Goal: Task Accomplishment & Management: Complete application form

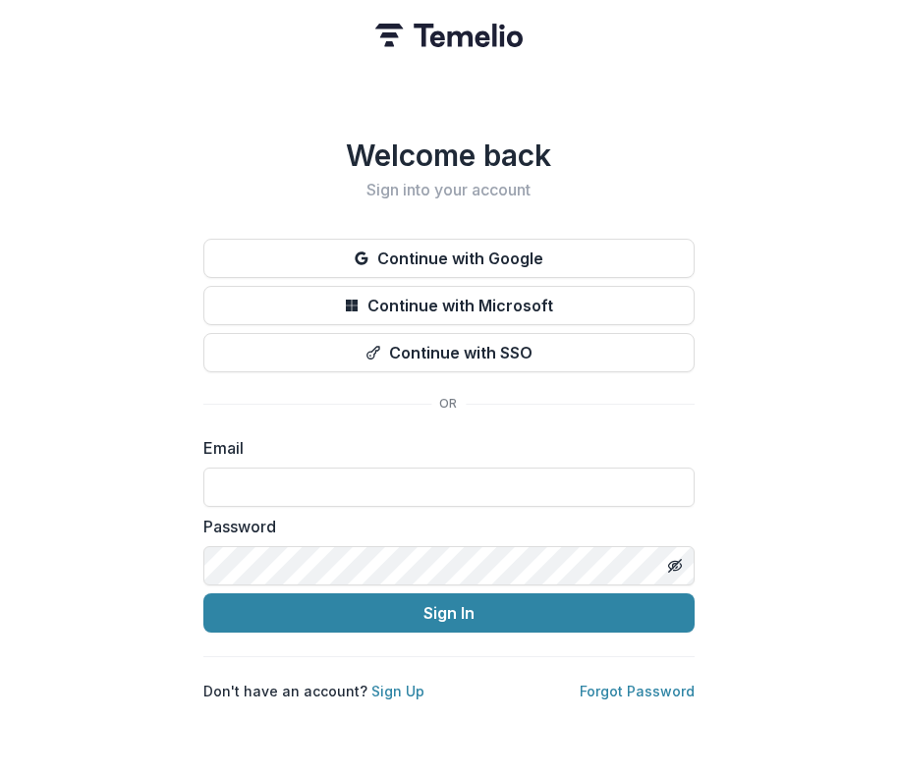
type input "**********"
click at [448, 605] on button "Sign In" at bounding box center [448, 612] width 491 height 39
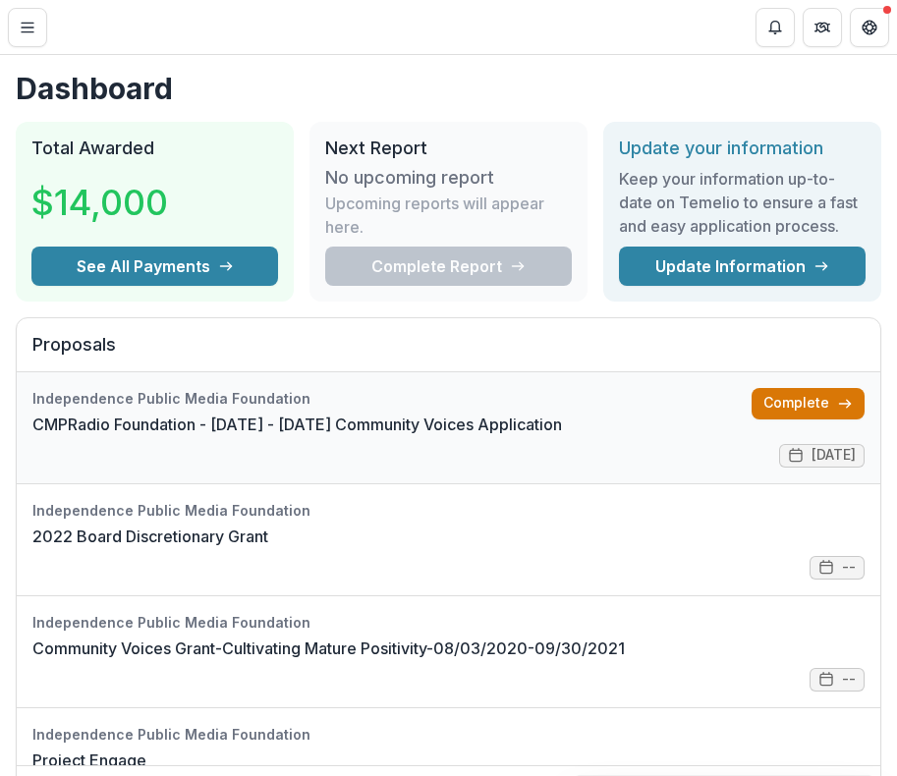
click at [801, 400] on link "Complete" at bounding box center [807, 403] width 113 height 31
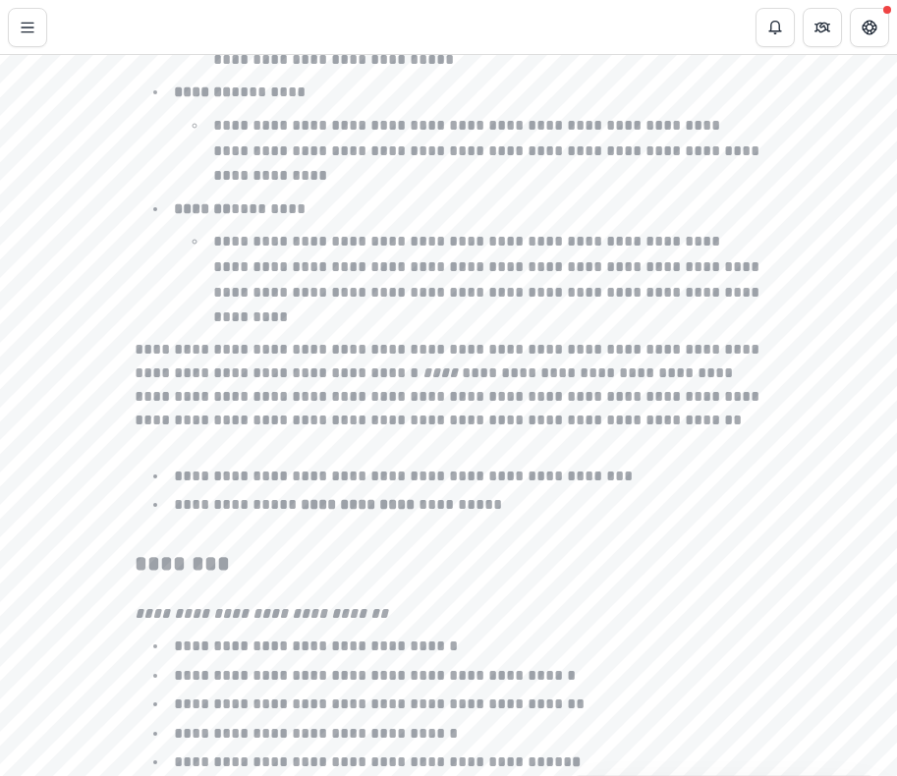
scroll to position [3140, 0]
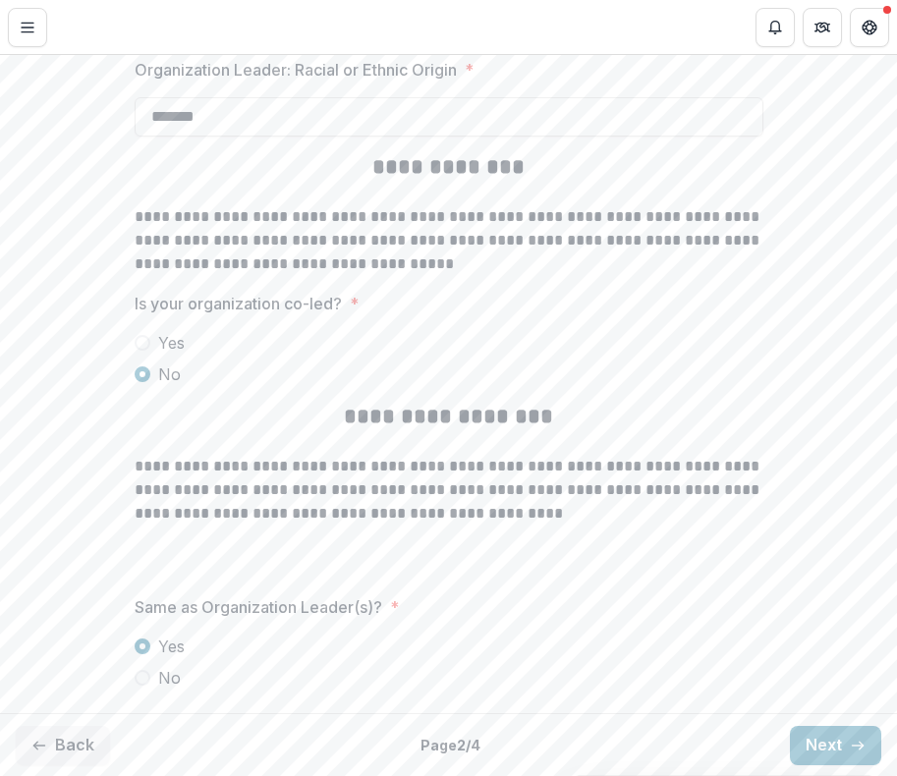
scroll to position [4510, 0]
click at [850, 758] on button "Next" at bounding box center [835, 746] width 91 height 39
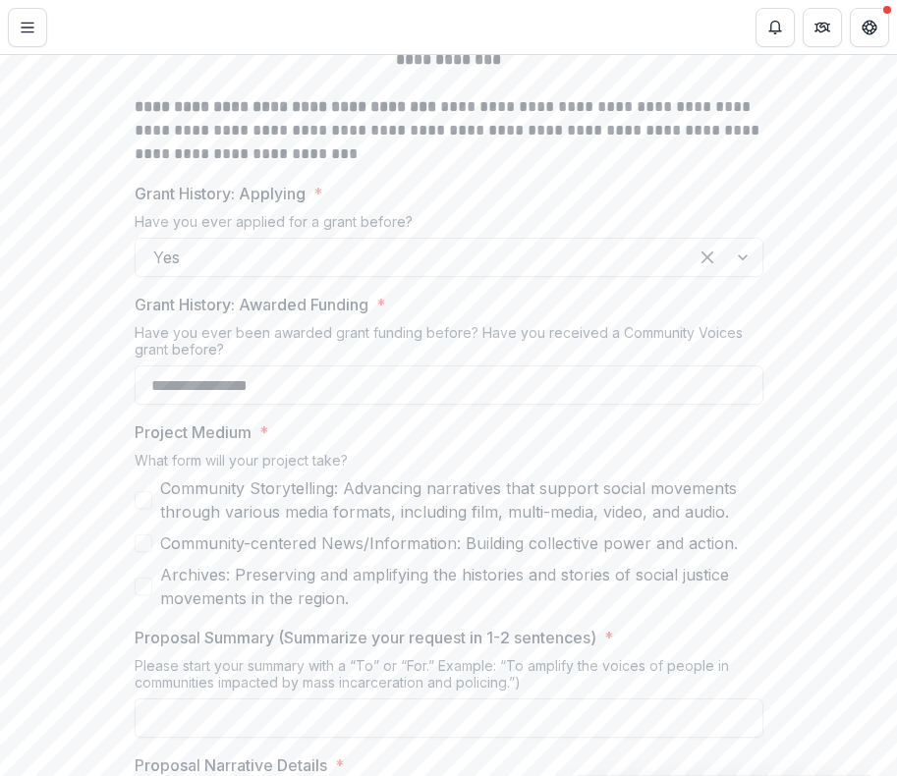
scroll to position [1088, 0]
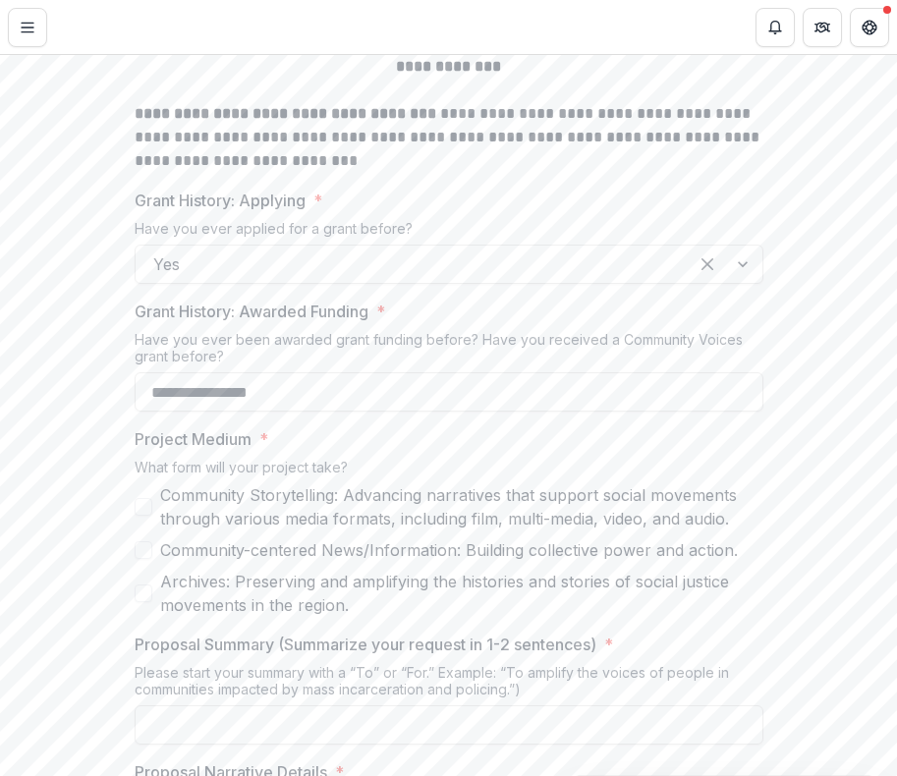
click at [142, 503] on span at bounding box center [144, 507] width 18 height 18
click at [140, 545] on span at bounding box center [144, 550] width 18 height 18
click at [140, 588] on span at bounding box center [144, 593] width 18 height 18
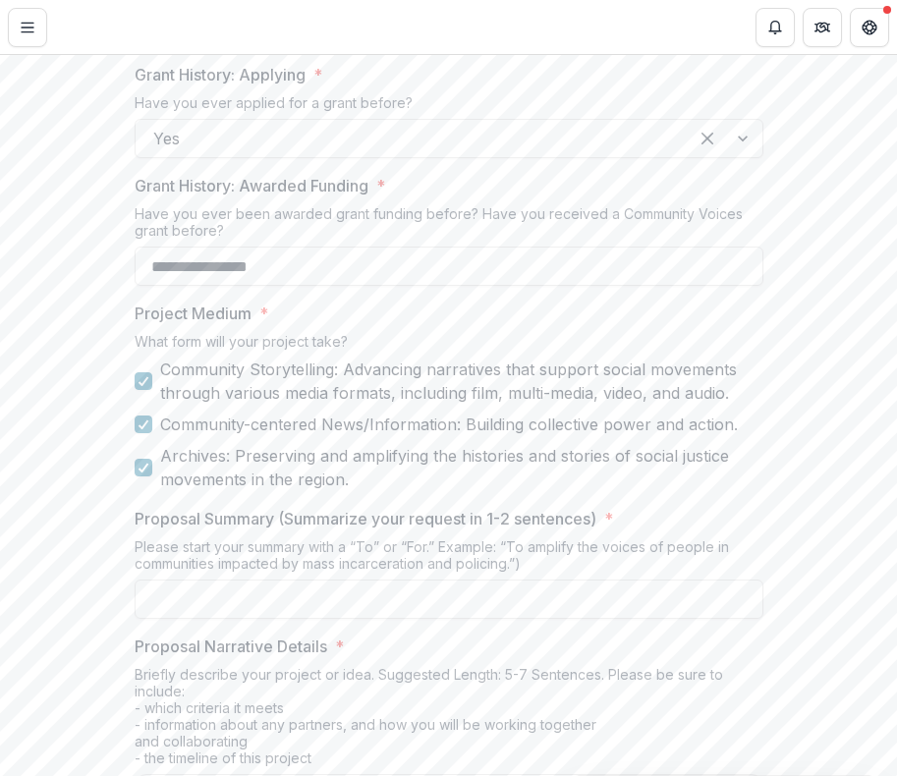
scroll to position [1229, 0]
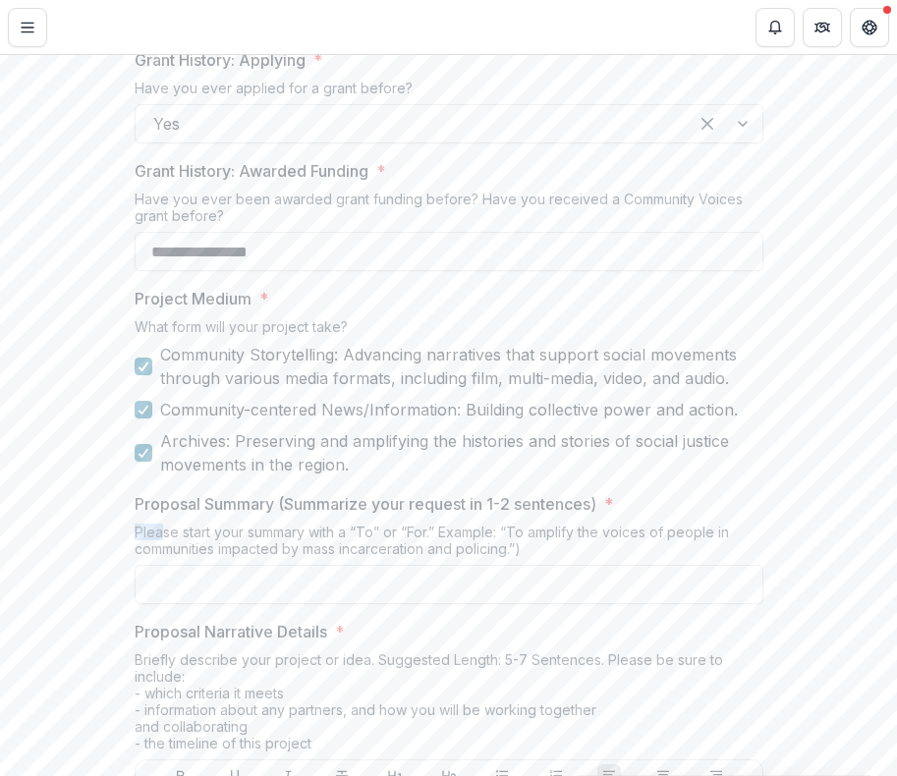
drag, startPoint x: 131, startPoint y: 526, endPoint x: 159, endPoint y: 532, distance: 29.1
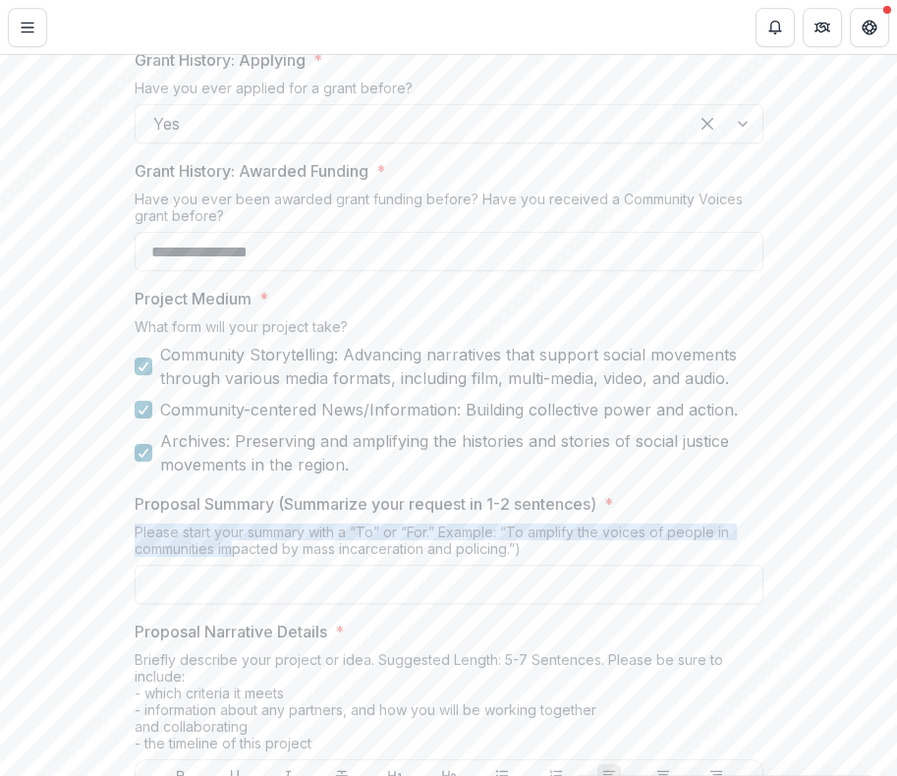
drag, startPoint x: 130, startPoint y: 529, endPoint x: 229, endPoint y: 544, distance: 100.3
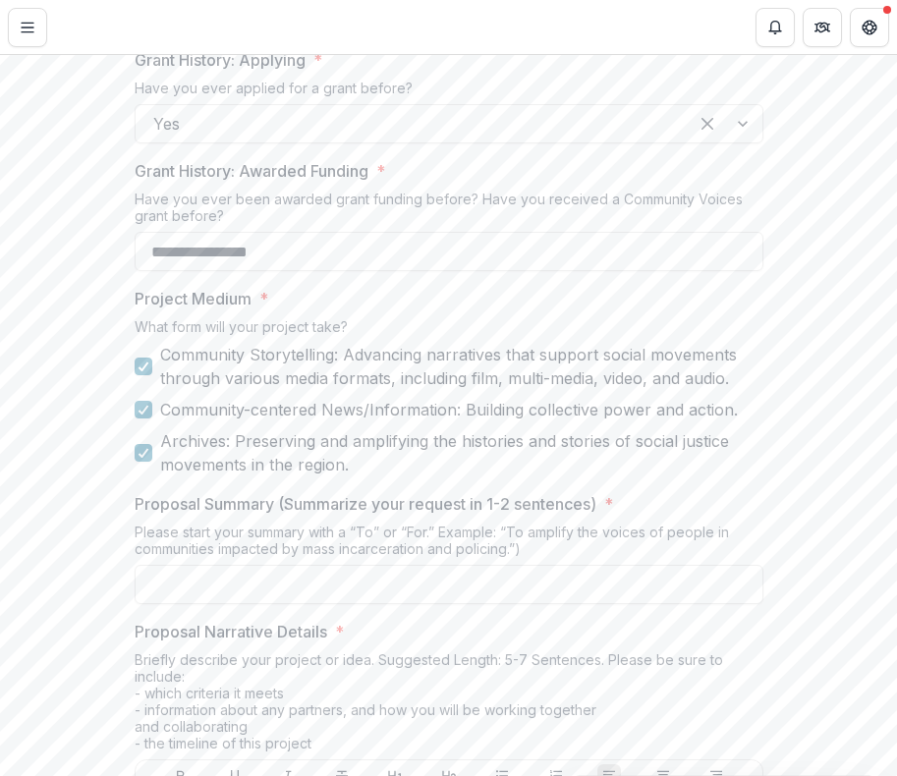
click at [568, 552] on div "Please start your summary with a “To” or “For.” Example: “To amplify the voices…" at bounding box center [449, 544] width 629 height 41
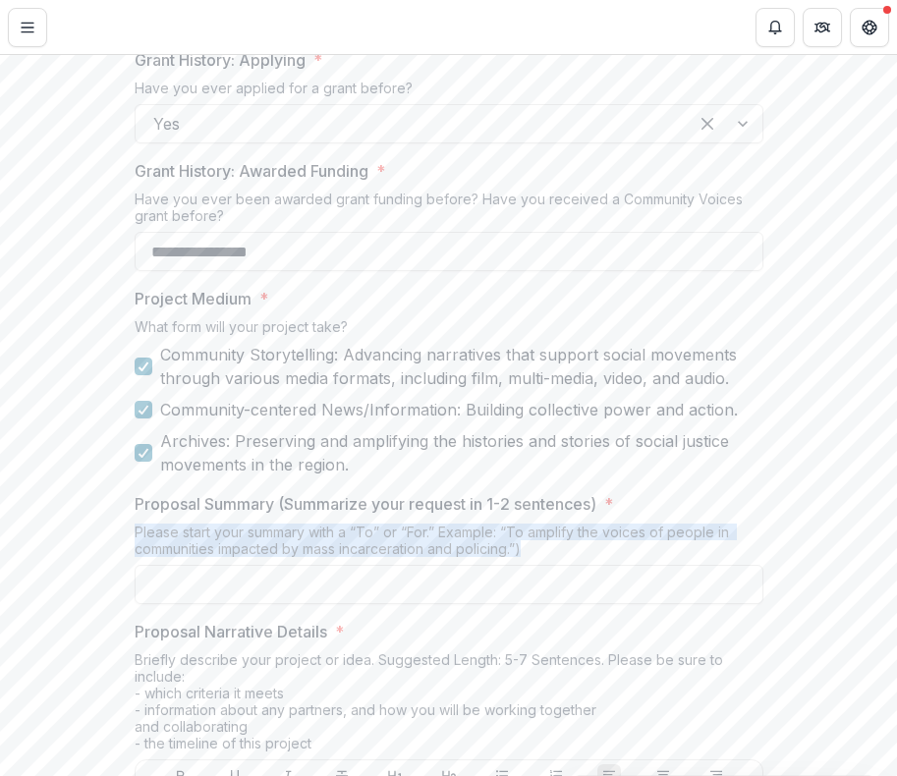
drag, startPoint x: 523, startPoint y: 551, endPoint x: 153, endPoint y: 517, distance: 370.9
click at [153, 517] on div "Proposal Summary (Summarize your request in 1-2 sentences) * Please start your …" at bounding box center [449, 548] width 629 height 112
copy div "Please start your summary with a “To” or “For.” Example: “To amplify the voices…"
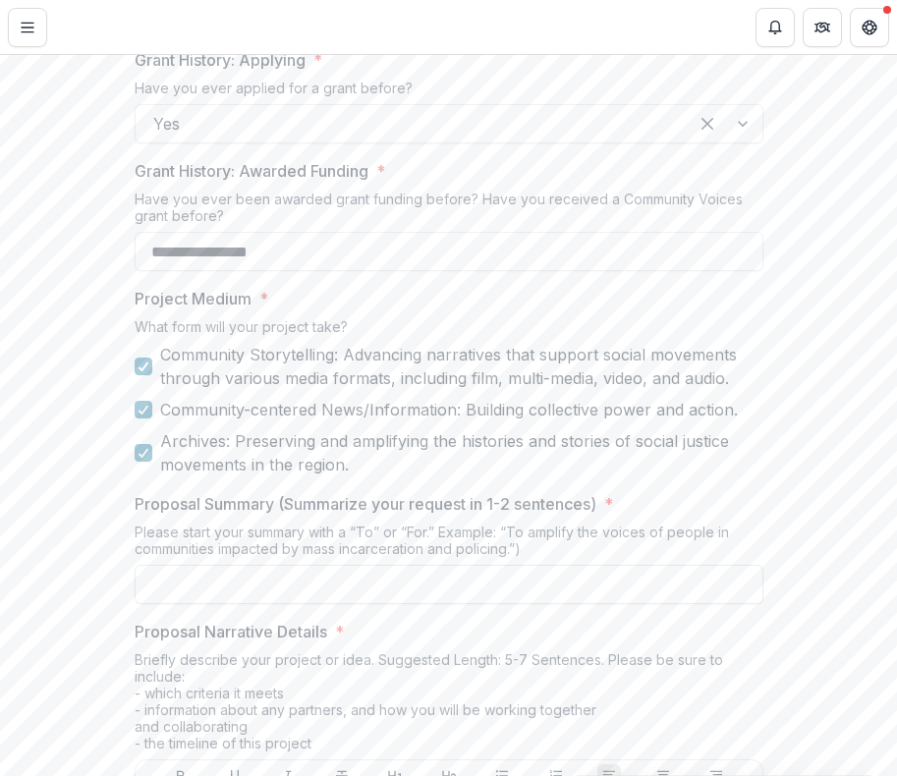
paste input "**********"
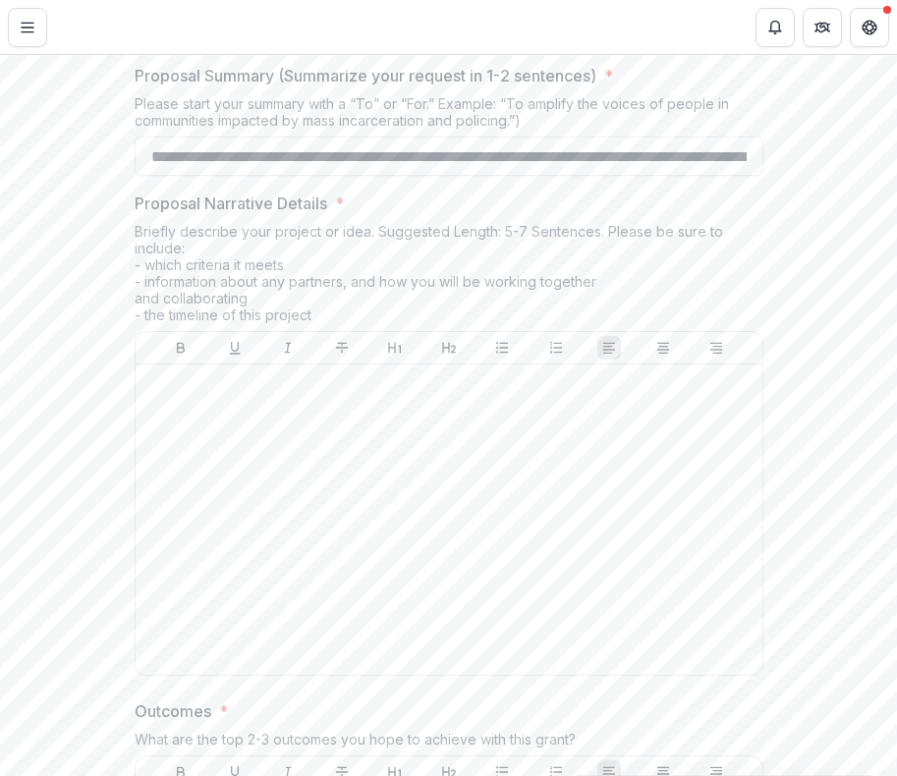
scroll to position [1651, 0]
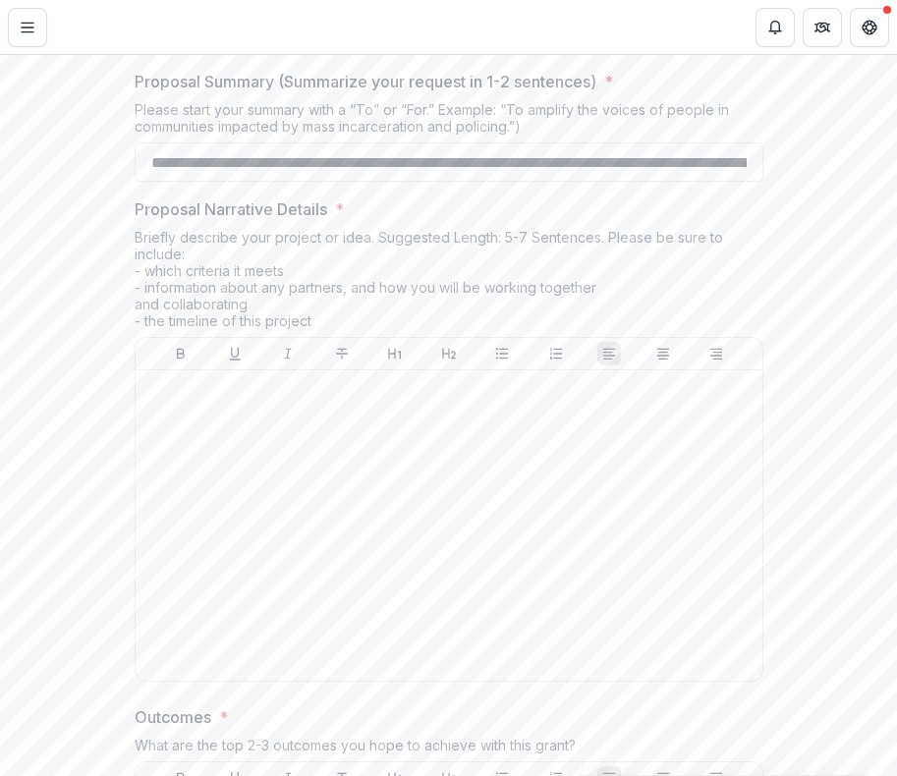
type input "**********"
drag, startPoint x: 329, startPoint y: 319, endPoint x: 132, endPoint y: 230, distance: 216.7
click at [135, 230] on div "Briefly describe your project or idea. Suggested Length: 5-7 Sentences. Please …" at bounding box center [449, 283] width 629 height 108
copy div "Briefly describe your project or idea. Suggested Length: 5-7 Sentences. Please …"
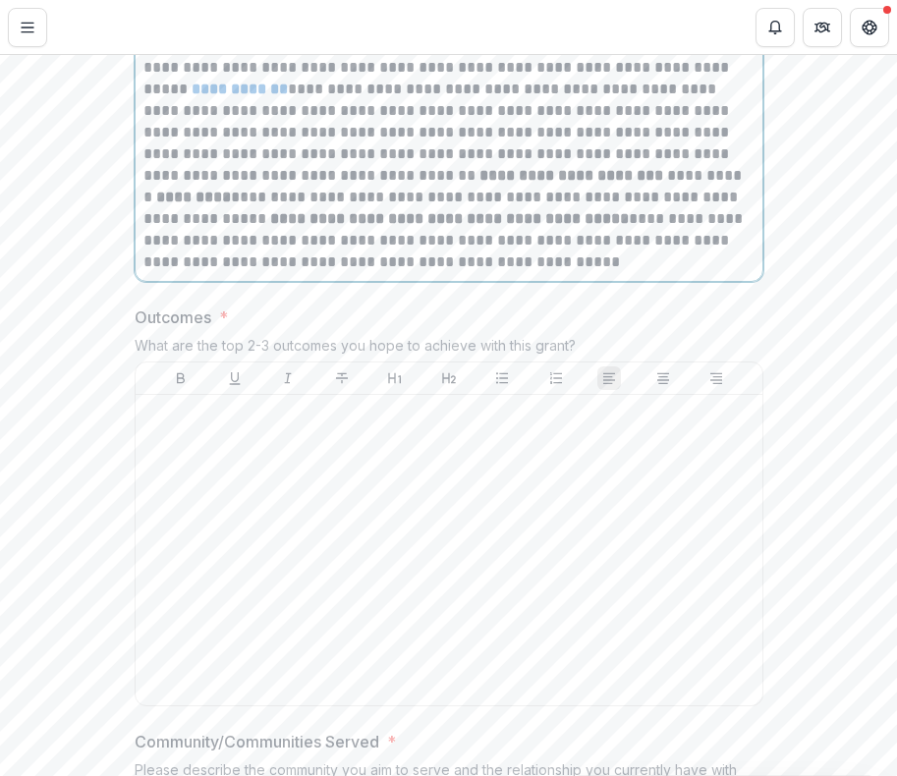
scroll to position [2063, 0]
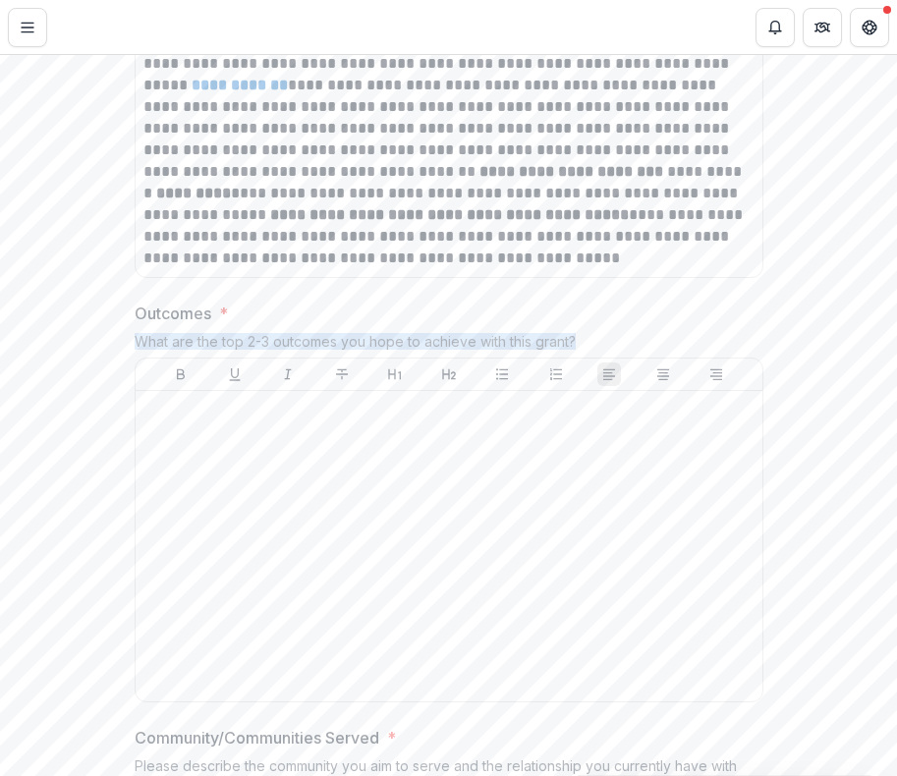
drag, startPoint x: 572, startPoint y: 339, endPoint x: 107, endPoint y: 332, distance: 464.7
copy div "What are the top 2-3 outcomes you hope to achieve with this grant?"
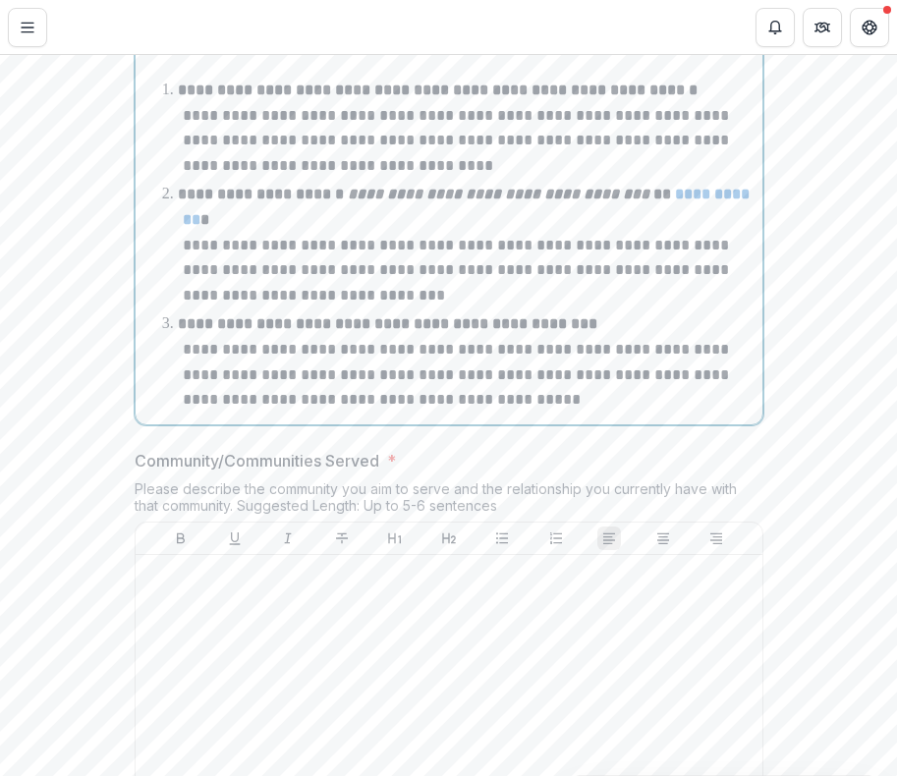
scroll to position [2440, 0]
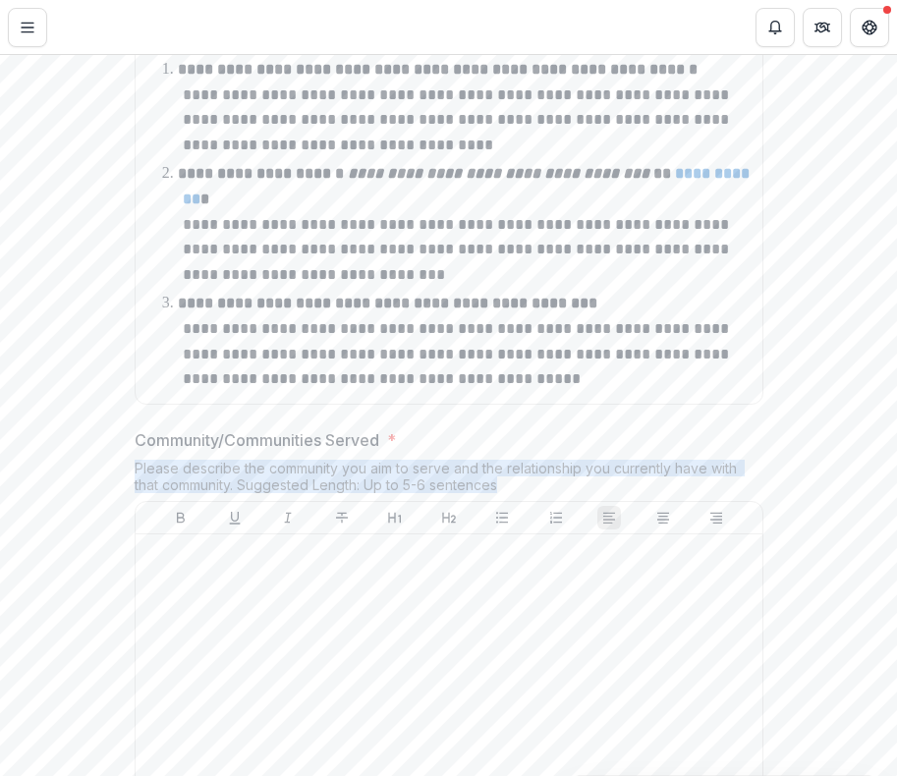
drag, startPoint x: 500, startPoint y: 475, endPoint x: 127, endPoint y: 466, distance: 373.4
copy div "Please describe the community you aim to serve and the relationship you current…"
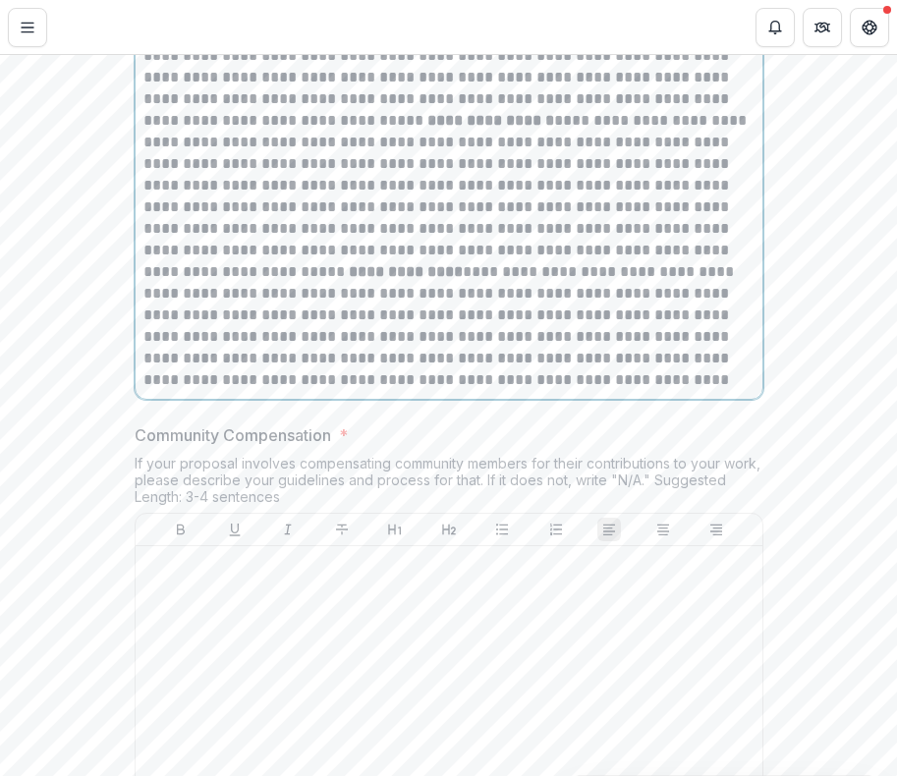
scroll to position [2987, 0]
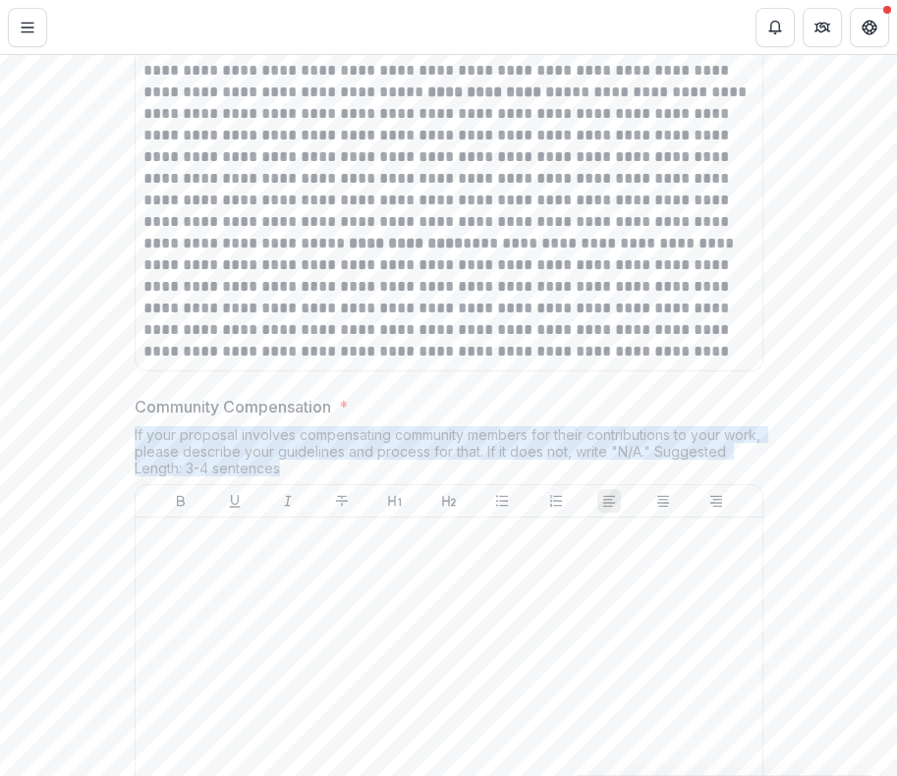
drag, startPoint x: 283, startPoint y: 459, endPoint x: 123, endPoint y: 423, distance: 164.0
click at [123, 423] on div "**********" at bounding box center [449, 347] width 660 height 5869
copy div "If your proposal involves compensating community members for their contribution…"
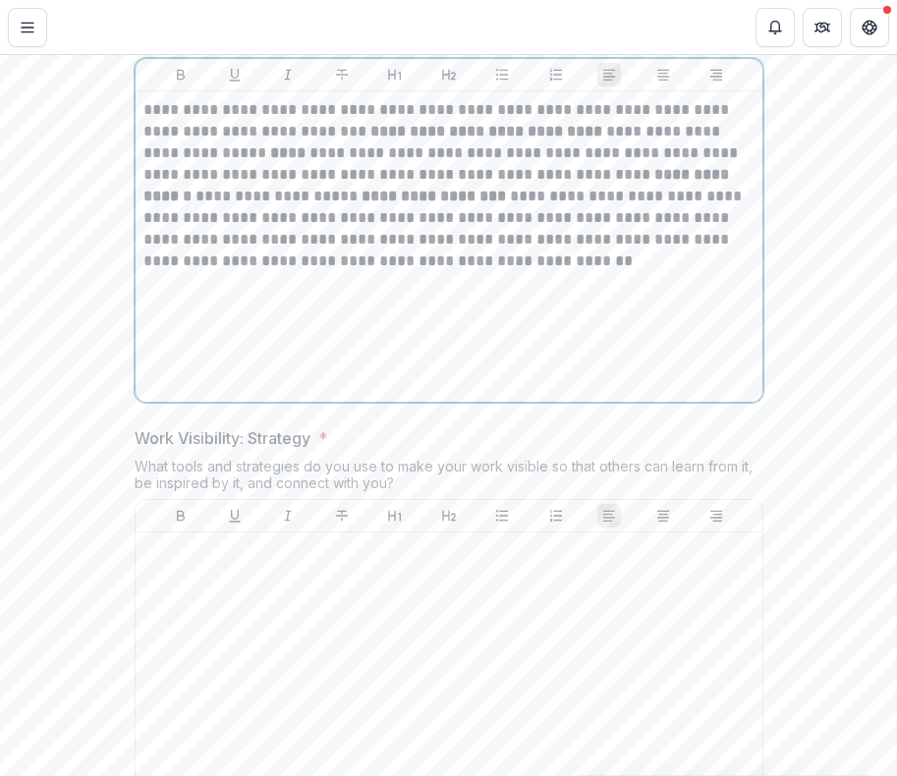
scroll to position [3427, 0]
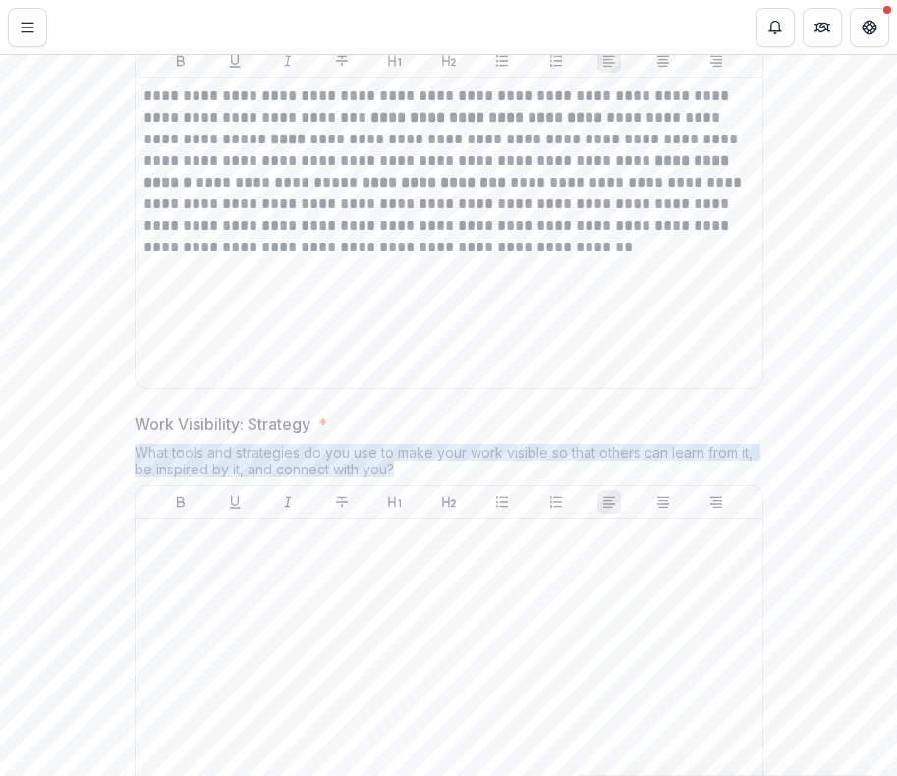
drag, startPoint x: 389, startPoint y: 464, endPoint x: 125, endPoint y: 446, distance: 264.8
copy div "What tools and strategies do you use to make your work visible so that others c…"
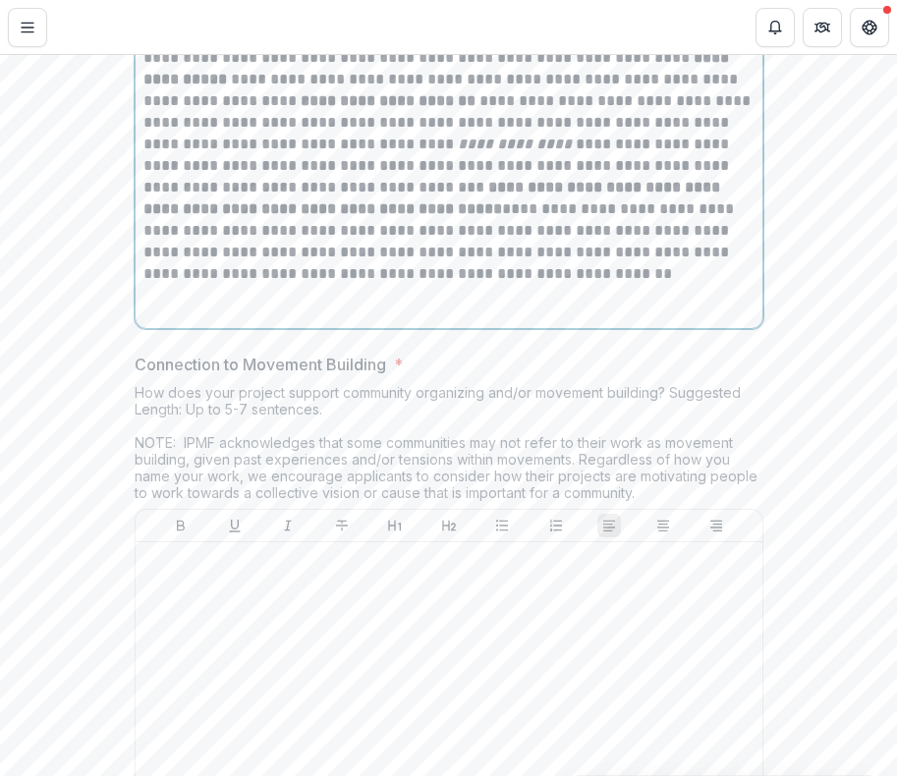
scroll to position [3936, 0]
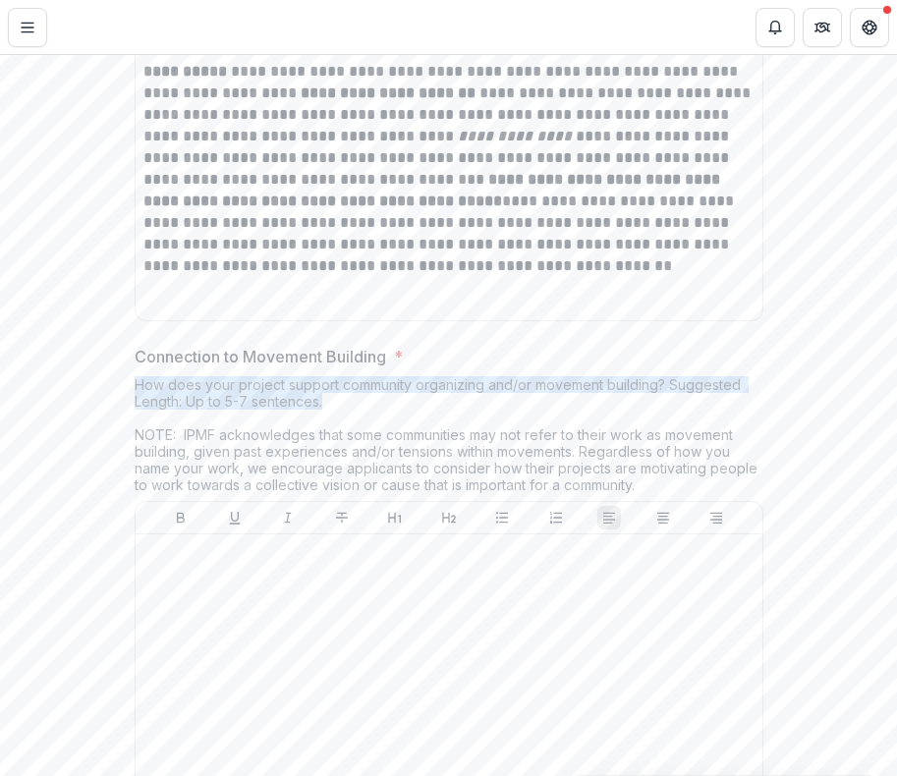
drag, startPoint x: 319, startPoint y: 397, endPoint x: 126, endPoint y: 376, distance: 194.6
copy div "How does your project support community organizing and/or movement building? Su…"
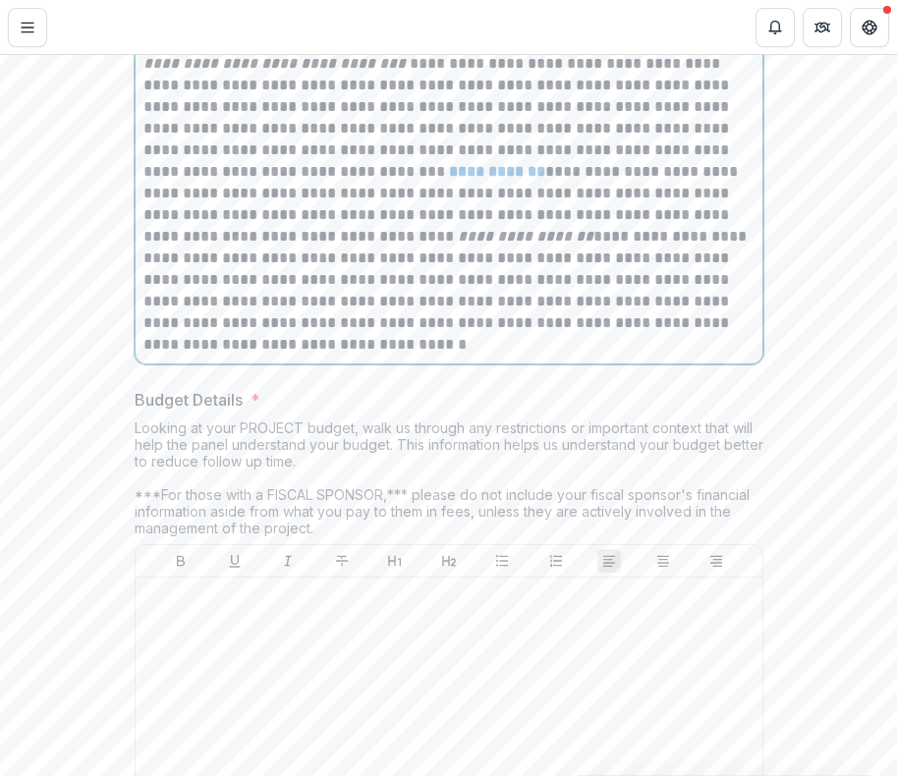
scroll to position [4444, 0]
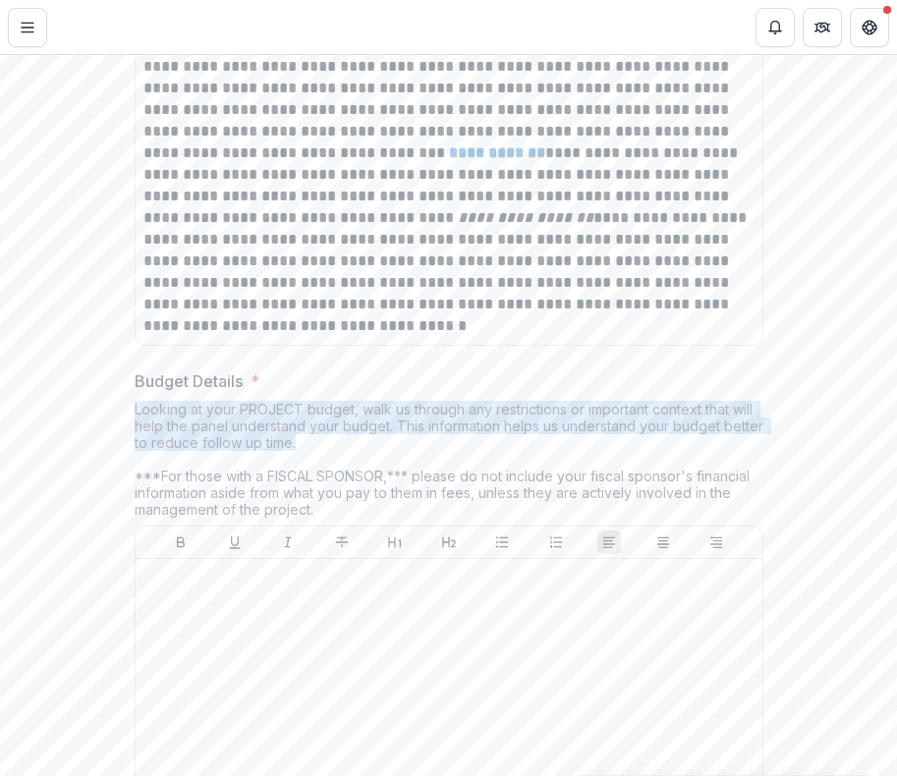
drag, startPoint x: 294, startPoint y: 438, endPoint x: 128, endPoint y: 397, distance: 171.0
copy div "Looking at your PROJECT budget, walk us through any restrictions or important c…"
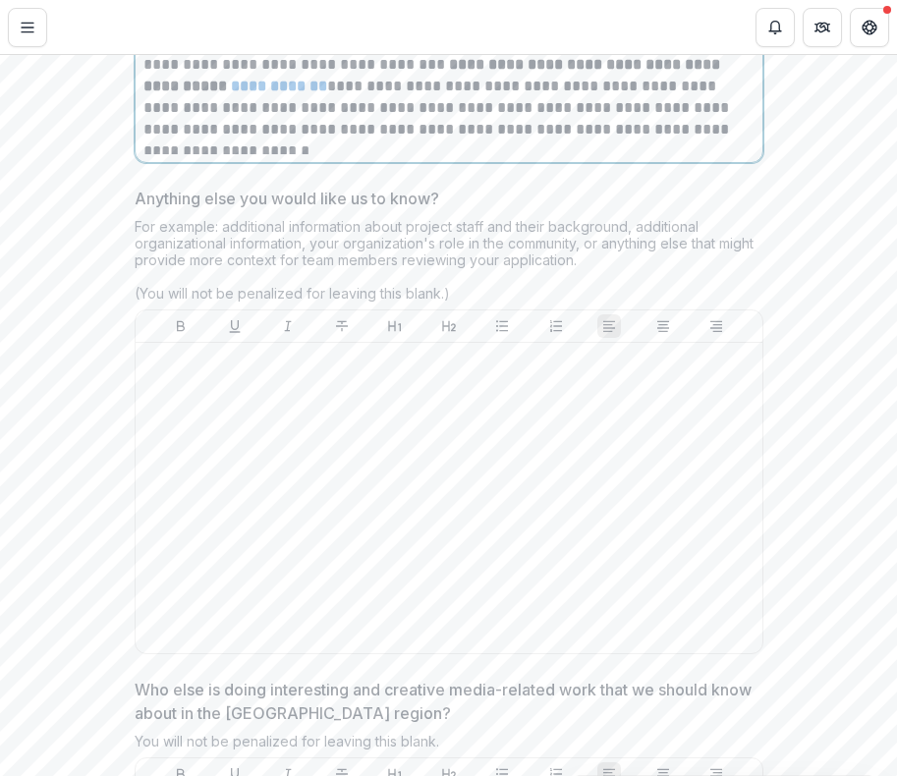
scroll to position [5125, 0]
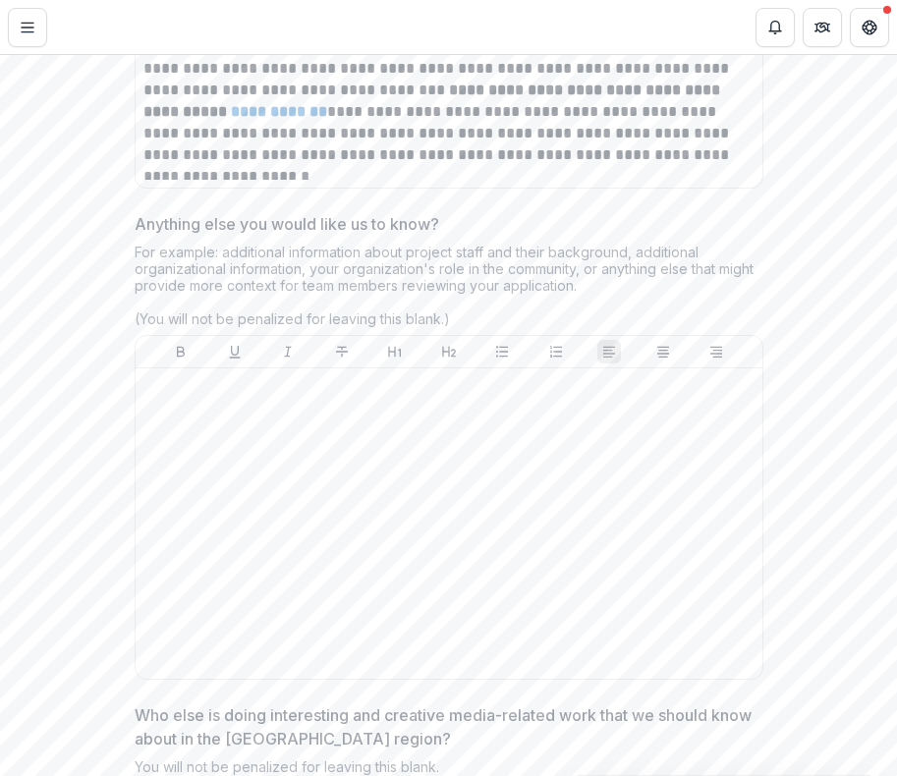
drag, startPoint x: 574, startPoint y: 283, endPoint x: 130, endPoint y: 245, distance: 445.6
copy div "For example: additional information about project staff and their background, a…"
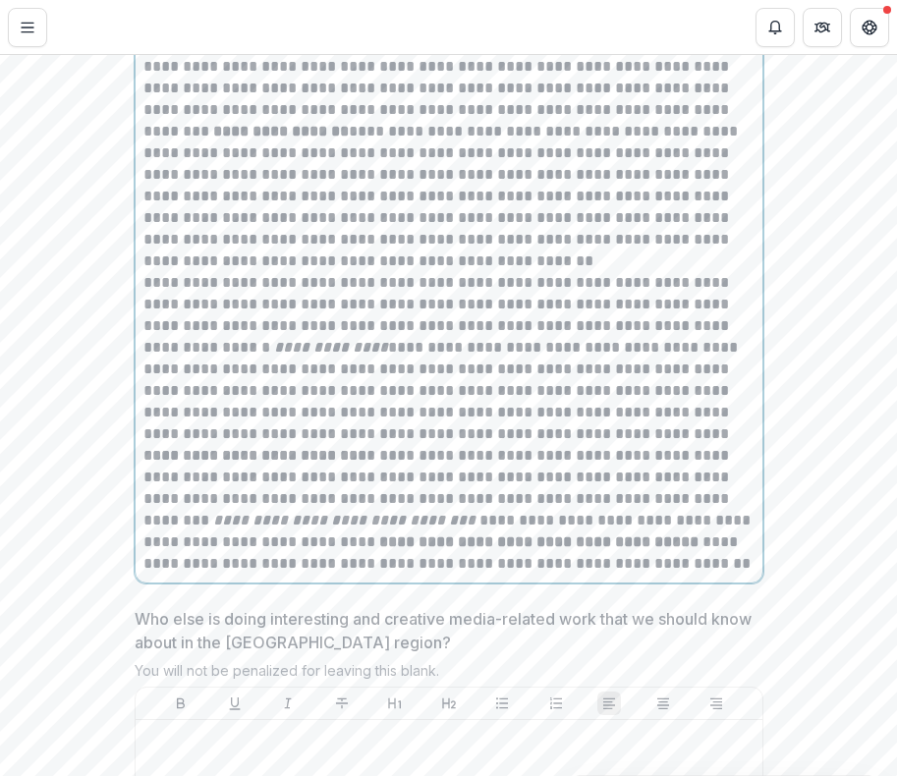
scroll to position [5495, 0]
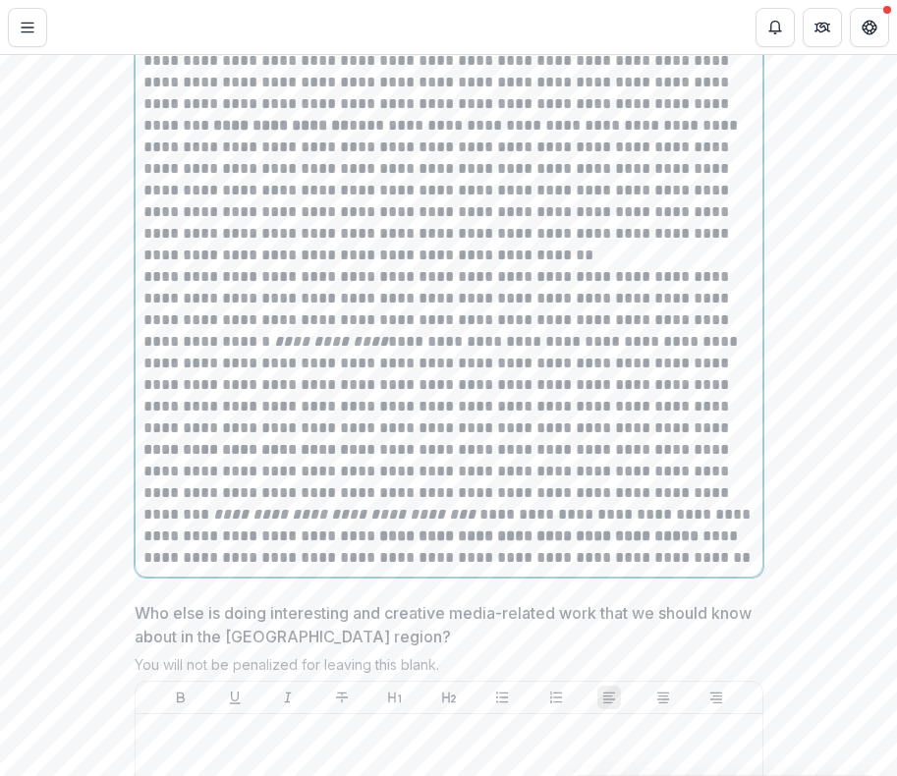
click at [470, 359] on p "**********" at bounding box center [448, 352] width 611 height 173
click at [712, 470] on p "**********" at bounding box center [448, 504] width 611 height 130
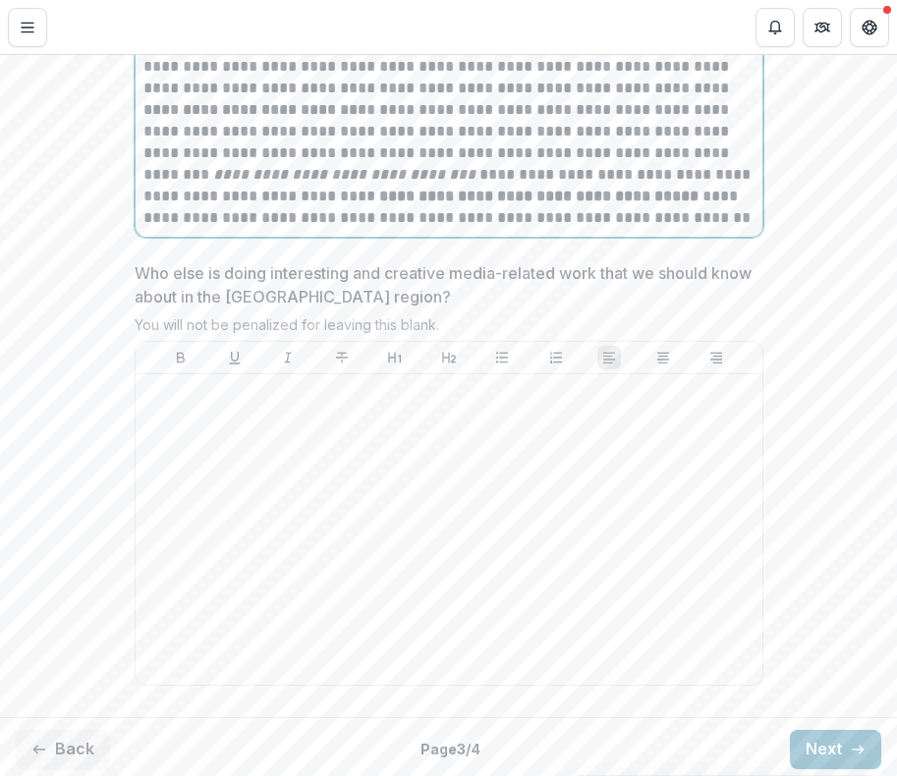
scroll to position [5834, 0]
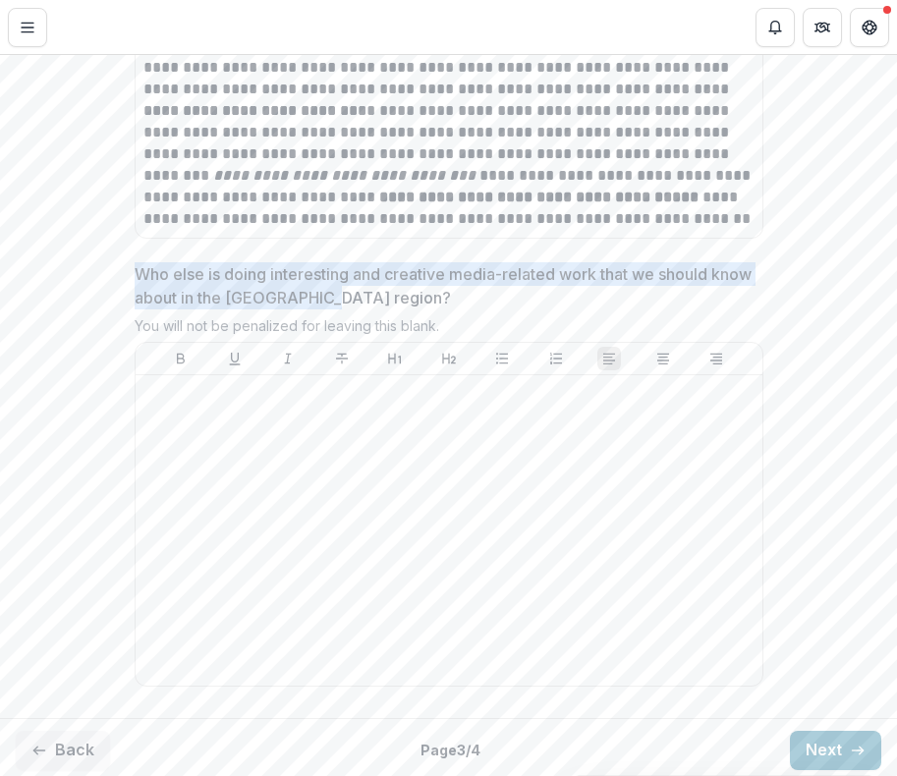
drag, startPoint x: 131, startPoint y: 266, endPoint x: 361, endPoint y: 295, distance: 232.6
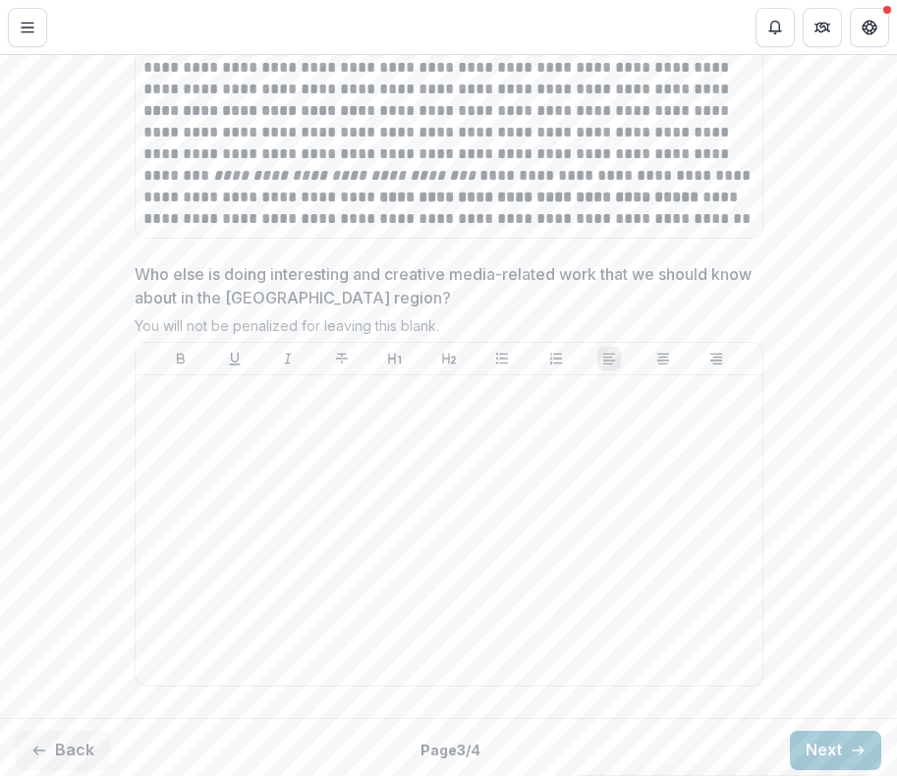
click at [461, 301] on p "Who else is doing interesting and creative media-related work that we should kn…" at bounding box center [443, 285] width 617 height 47
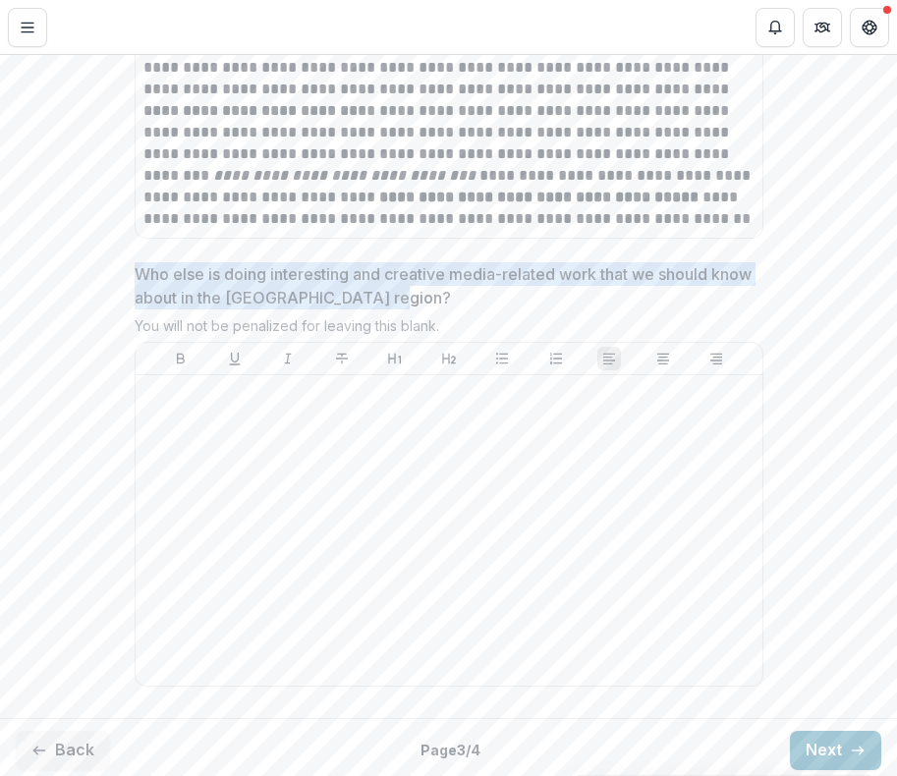
drag, startPoint x: 417, startPoint y: 298, endPoint x: 124, endPoint y: 260, distance: 296.1
copy p "Who else is doing interesting and creative media-related work that we should kn…"
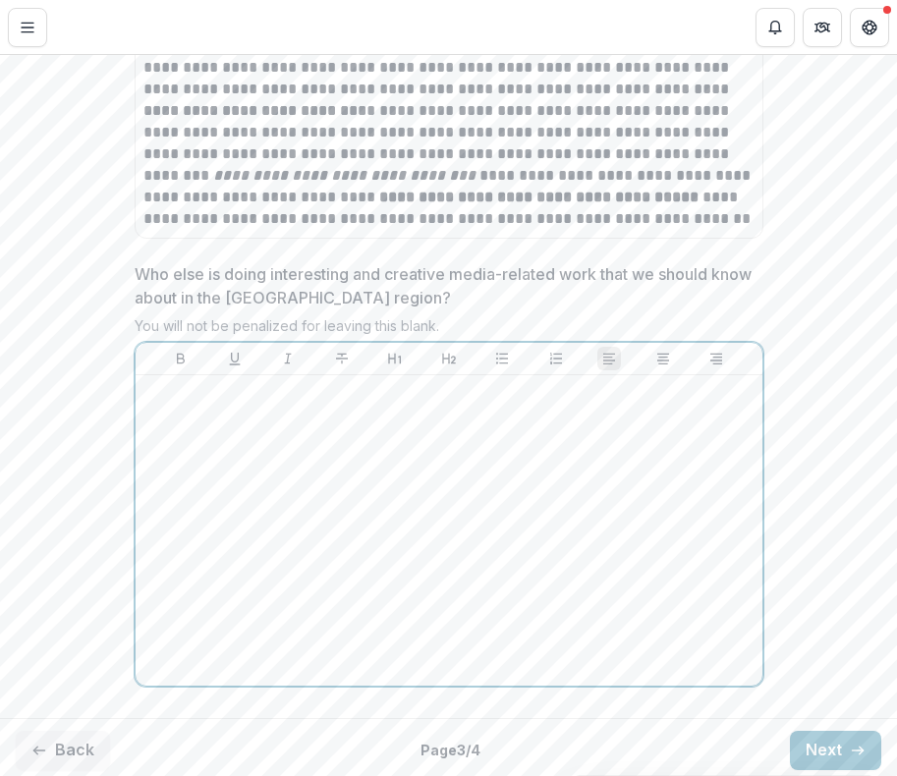
click at [157, 387] on p at bounding box center [448, 394] width 611 height 22
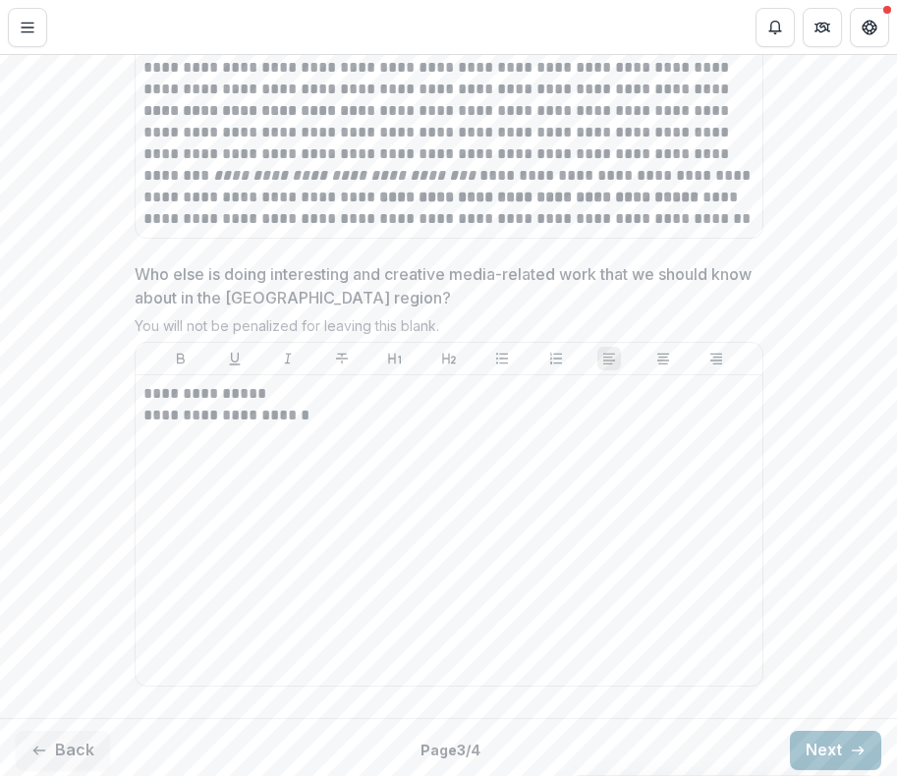
click at [821, 746] on button "Next" at bounding box center [835, 750] width 91 height 39
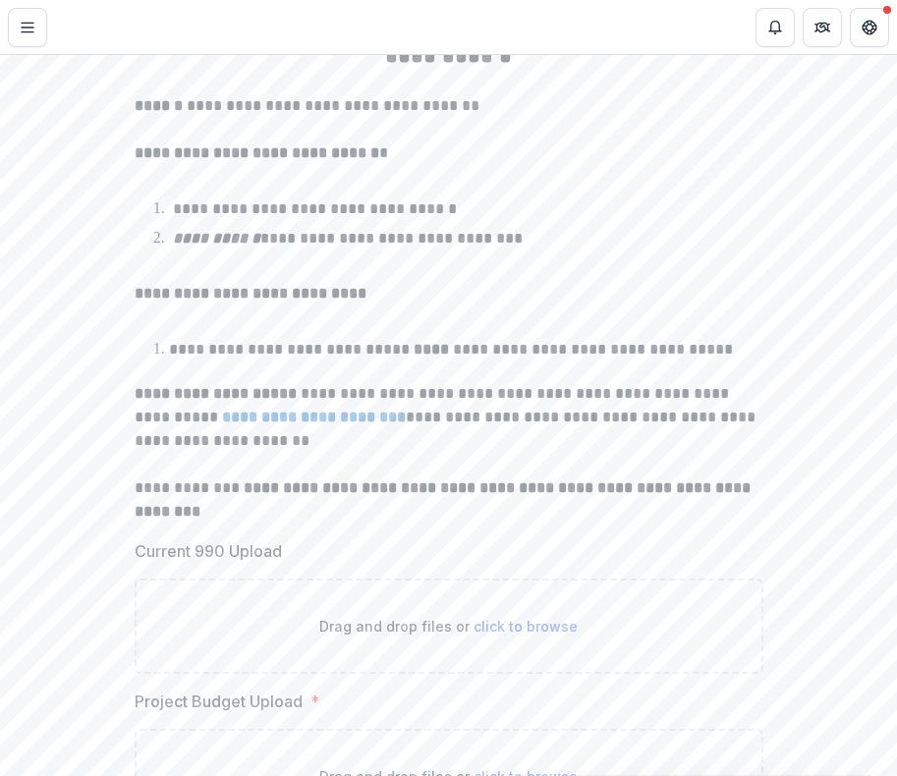
scroll to position [357, 0]
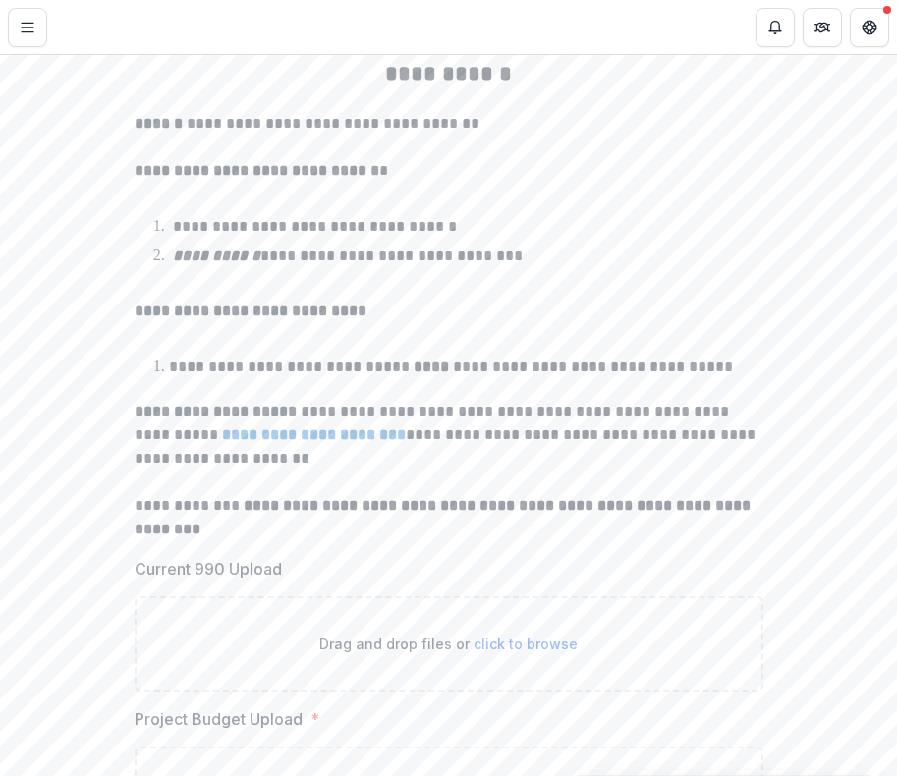
click at [511, 643] on span "click to browse" at bounding box center [525, 644] width 104 height 17
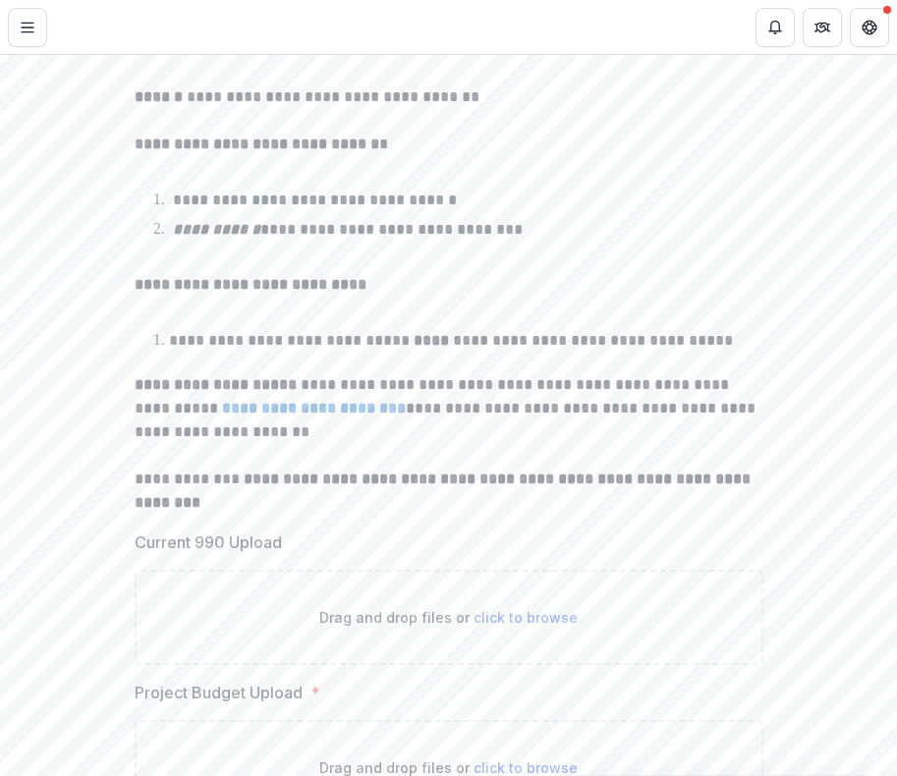
scroll to position [404, 0]
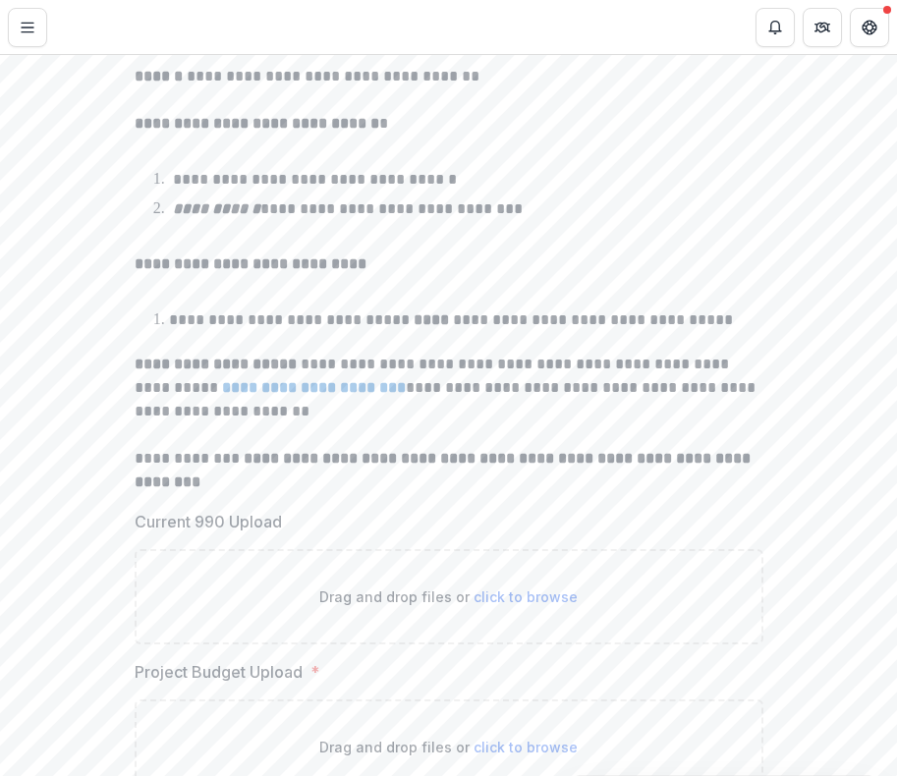
click at [523, 598] on span "click to browse" at bounding box center [525, 596] width 104 height 17
